Goal: Information Seeking & Learning: Find contact information

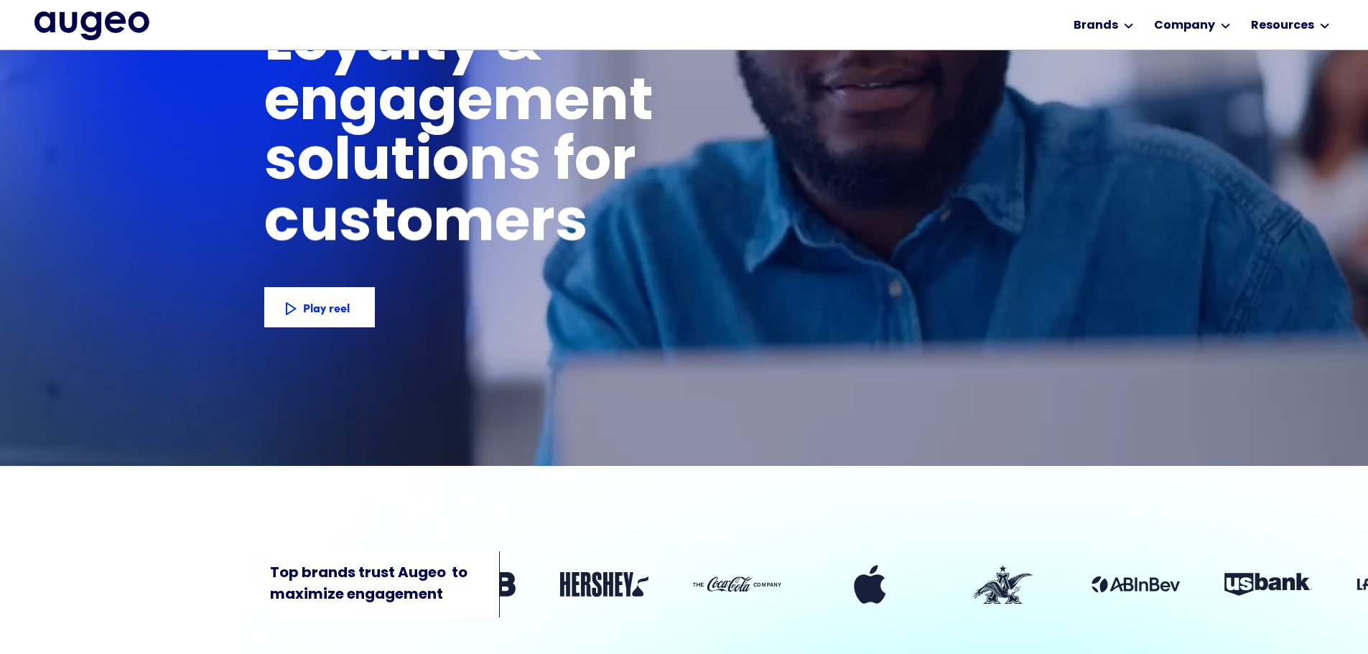
scroll to position [1500, 0]
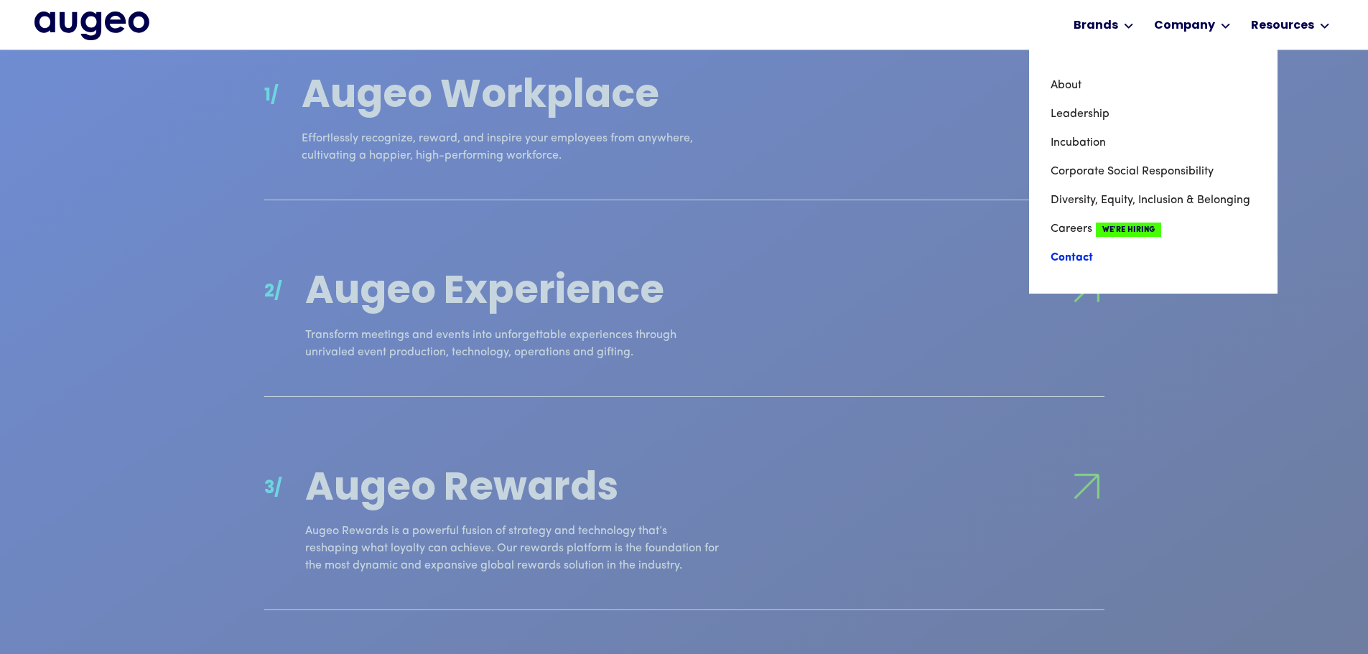
click at [1083, 253] on link "Contact" at bounding box center [1152, 257] width 205 height 29
